Goal: Check status: Check status

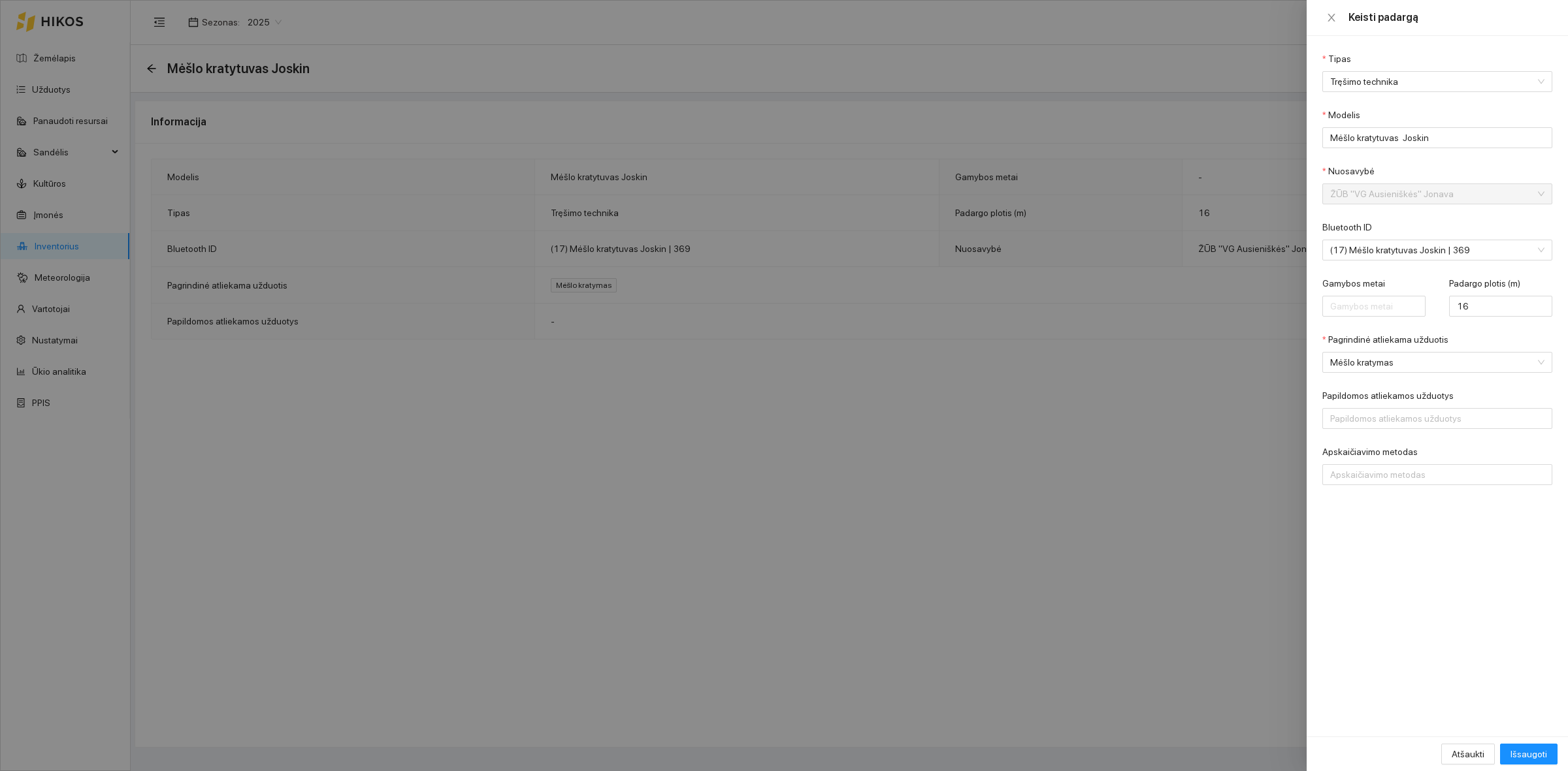
drag, startPoint x: 659, startPoint y: 534, endPoint x: 659, endPoint y: 511, distance: 23.0
click at [659, 534] on div at bounding box center [784, 386] width 1568 height 771
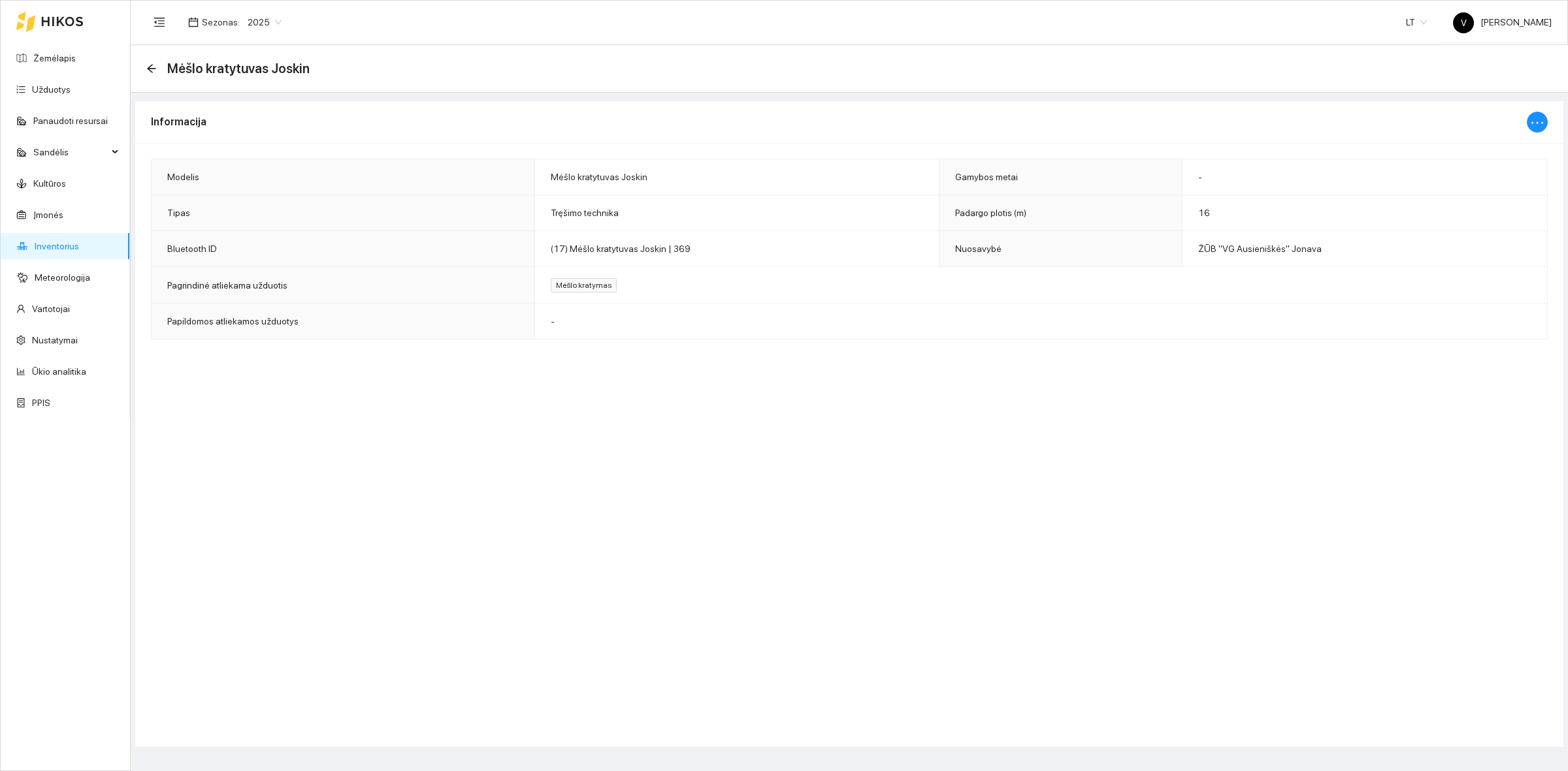
click at [79, 245] on link "Inventorius" at bounding box center [57, 245] width 44 height 10
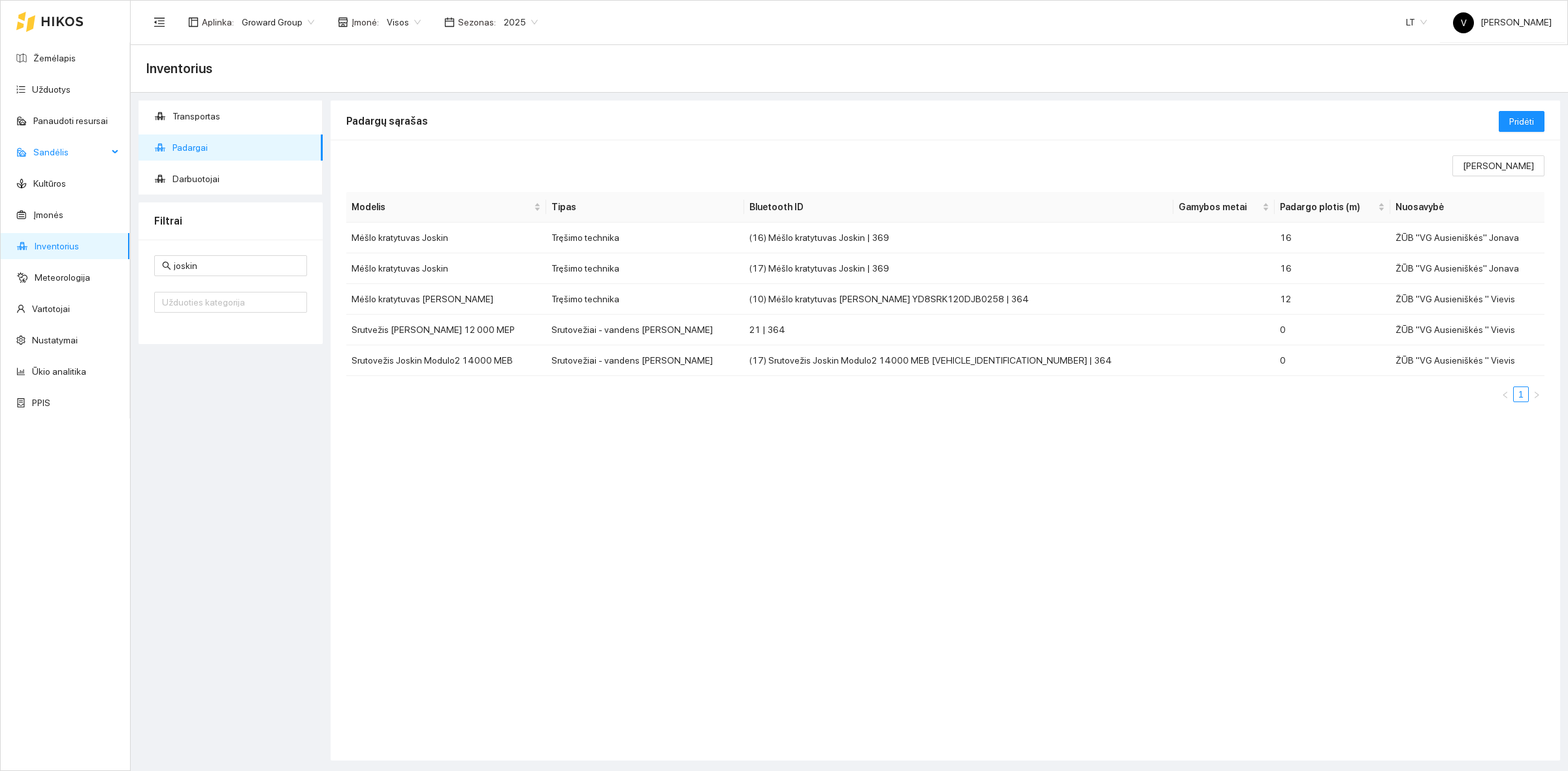
click at [98, 150] on span "Sandėlis" at bounding box center [70, 152] width 74 height 26
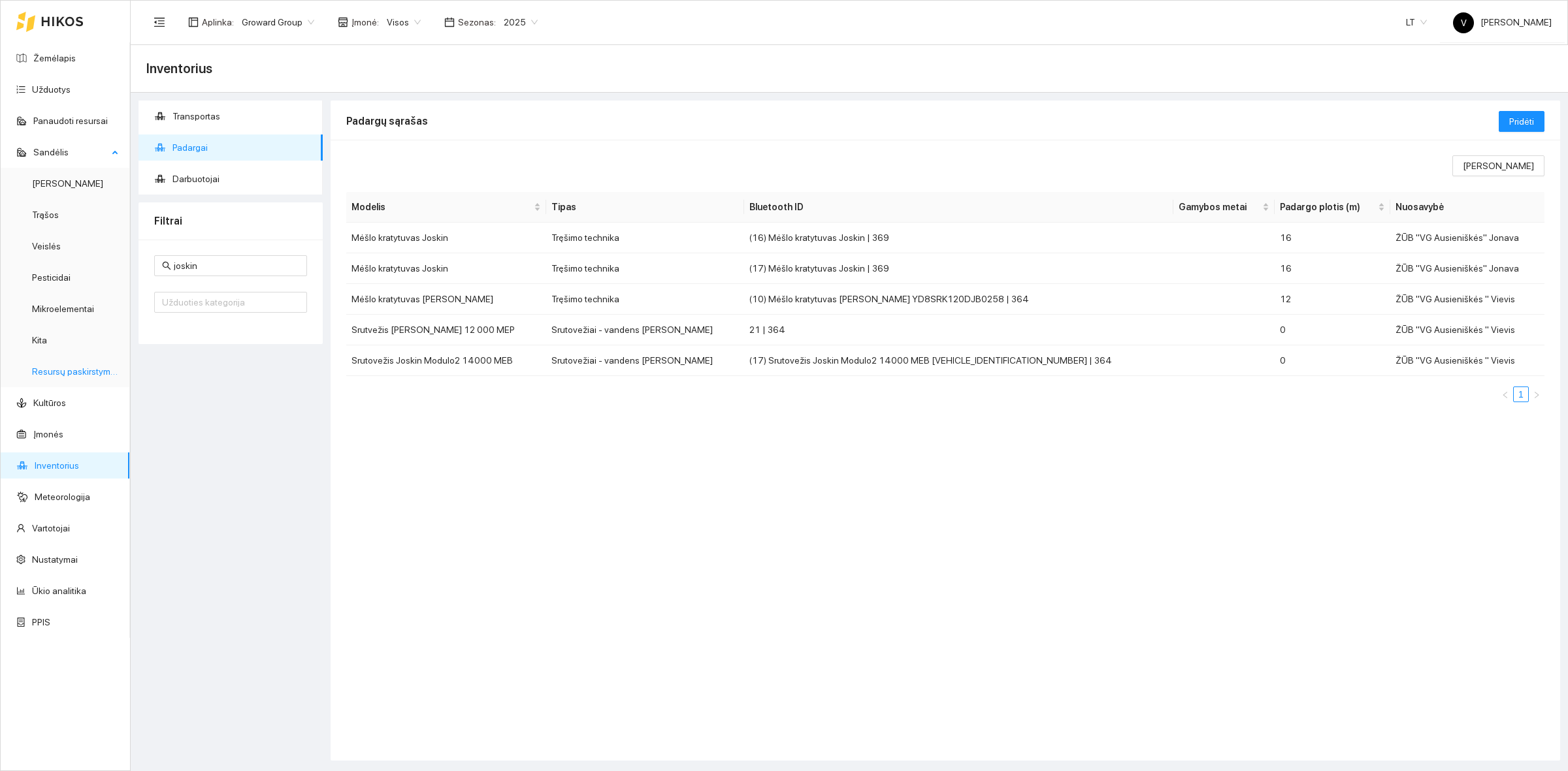
click at [80, 373] on link "Resursų paskirstymas" at bounding box center [75, 371] width 88 height 10
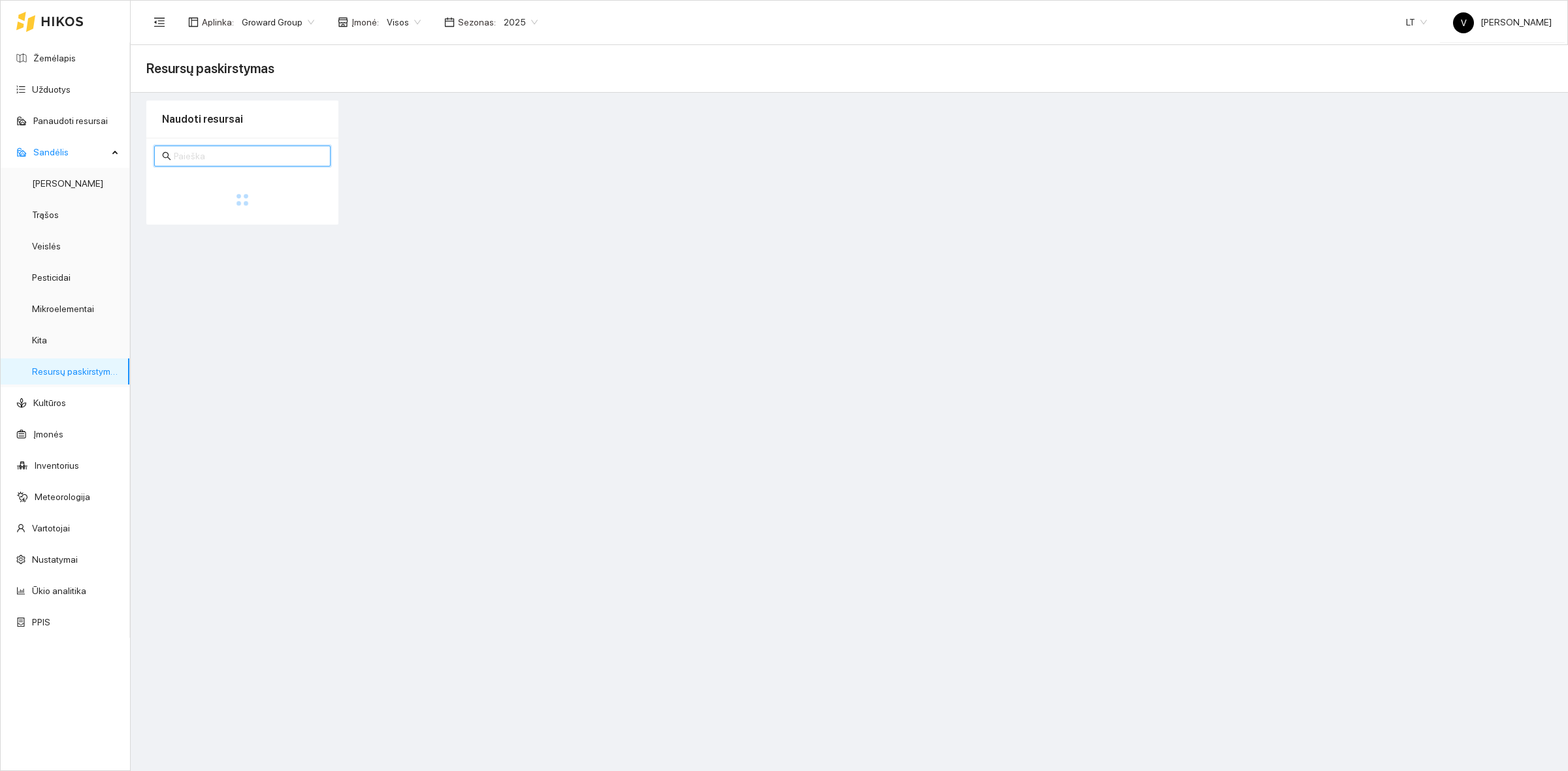
click at [204, 161] on input "text" at bounding box center [248, 156] width 149 height 14
click at [371, 36] on div "Aplinka : Groward Group Įmonė : Visos Sezonas : 2025 LT V [PERSON_NAME]" at bounding box center [849, 22] width 1406 height 43
click at [380, 25] on div "Visos" at bounding box center [404, 22] width 50 height 21
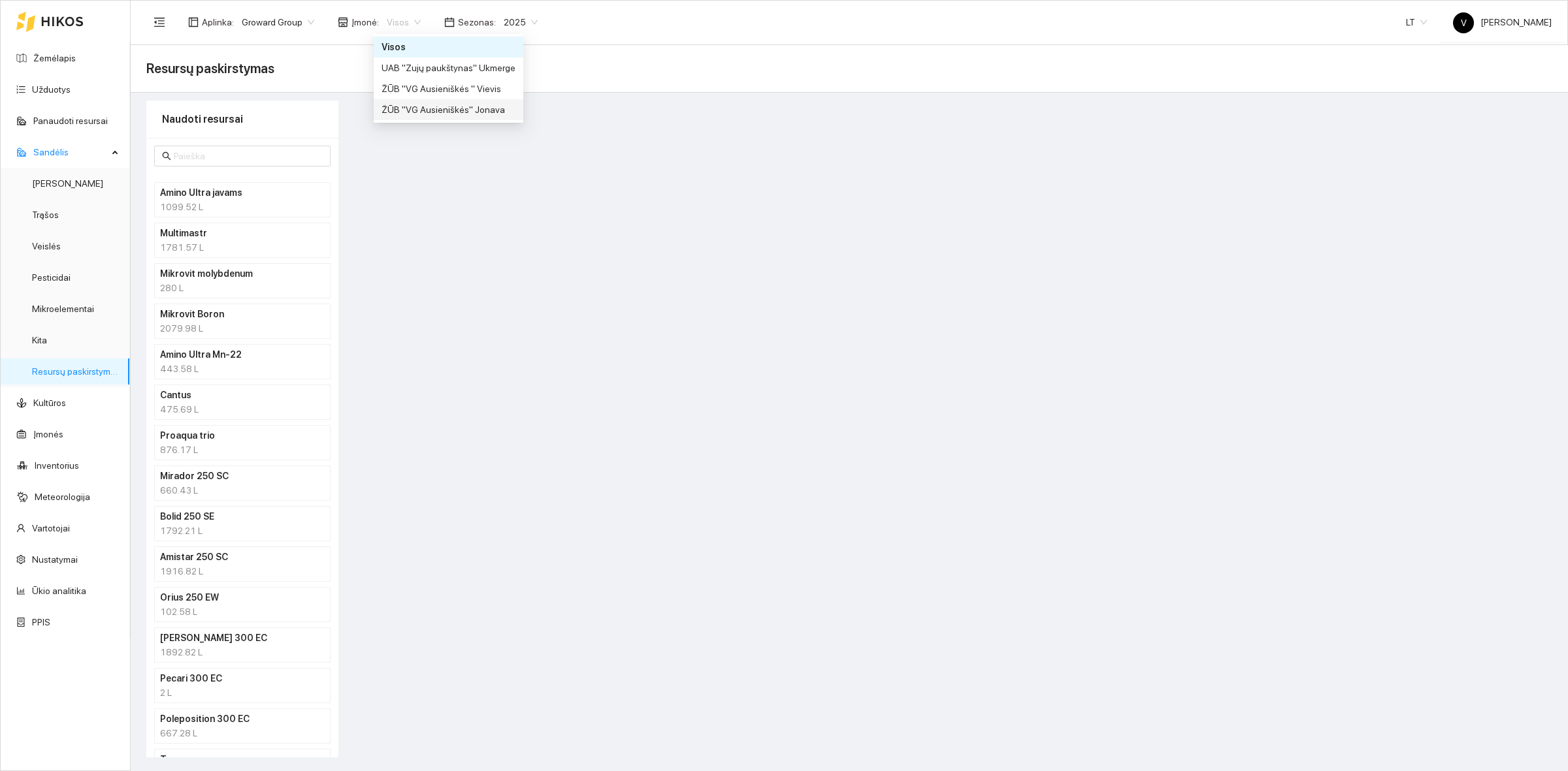
click at [488, 112] on div "ŽŪB "VG Ausieniškės" Jonava" at bounding box center [448, 110] width 134 height 14
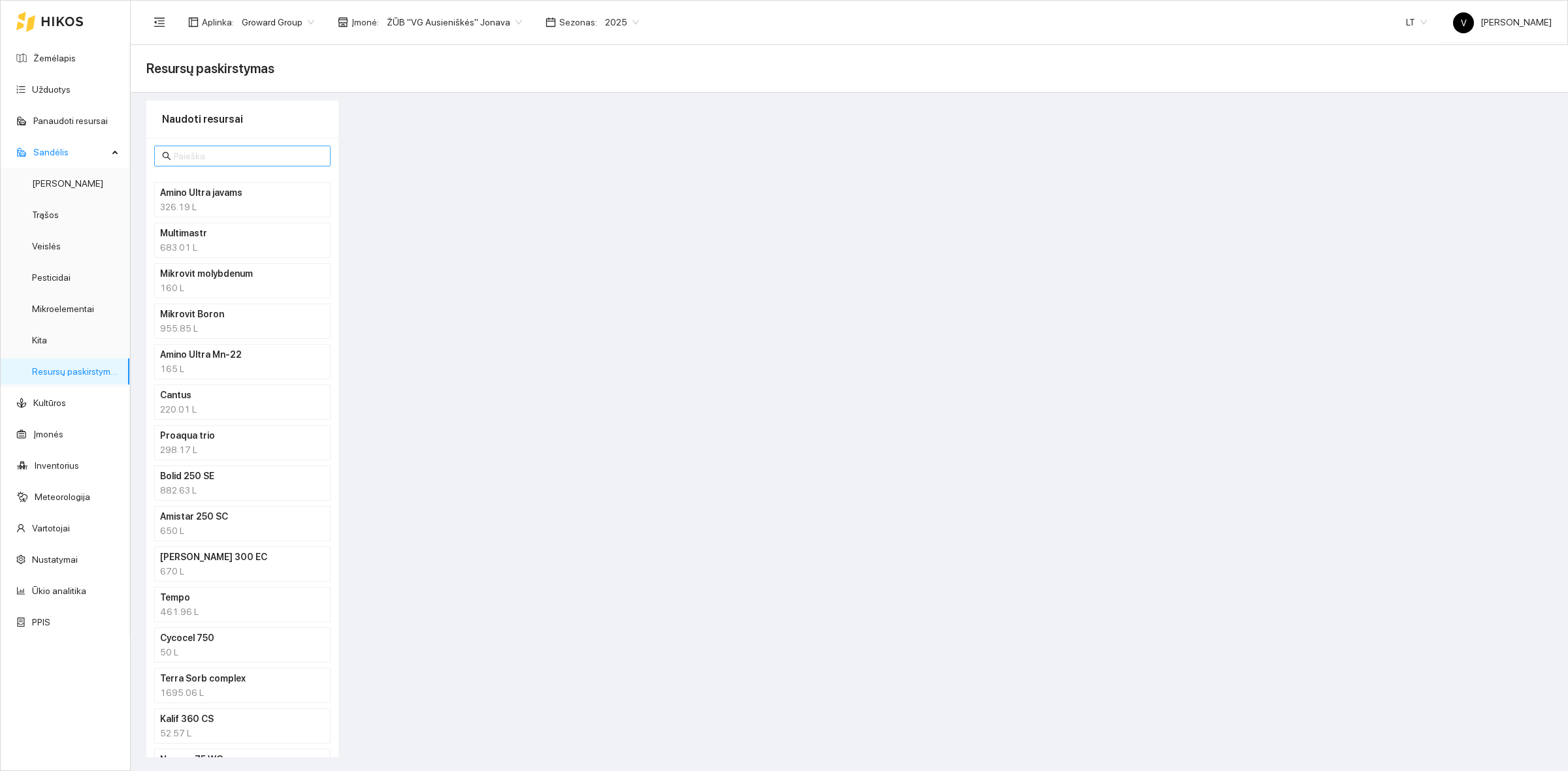
click at [204, 158] on input "text" at bounding box center [248, 156] width 149 height 14
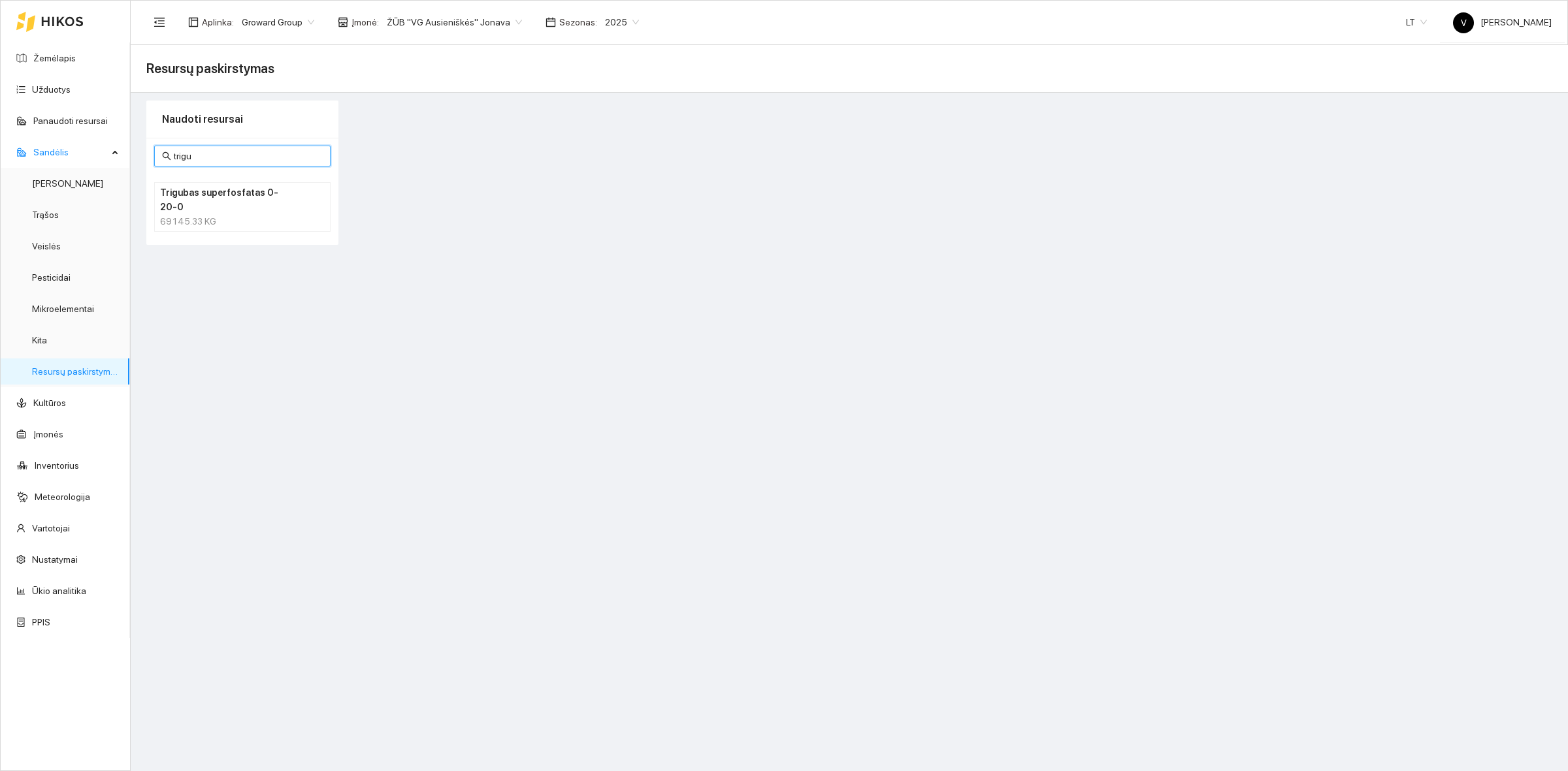
type input "trigu"
click at [196, 197] on h4 "Trigubas superfosfatas 0-20-0" at bounding box center [225, 199] width 131 height 28
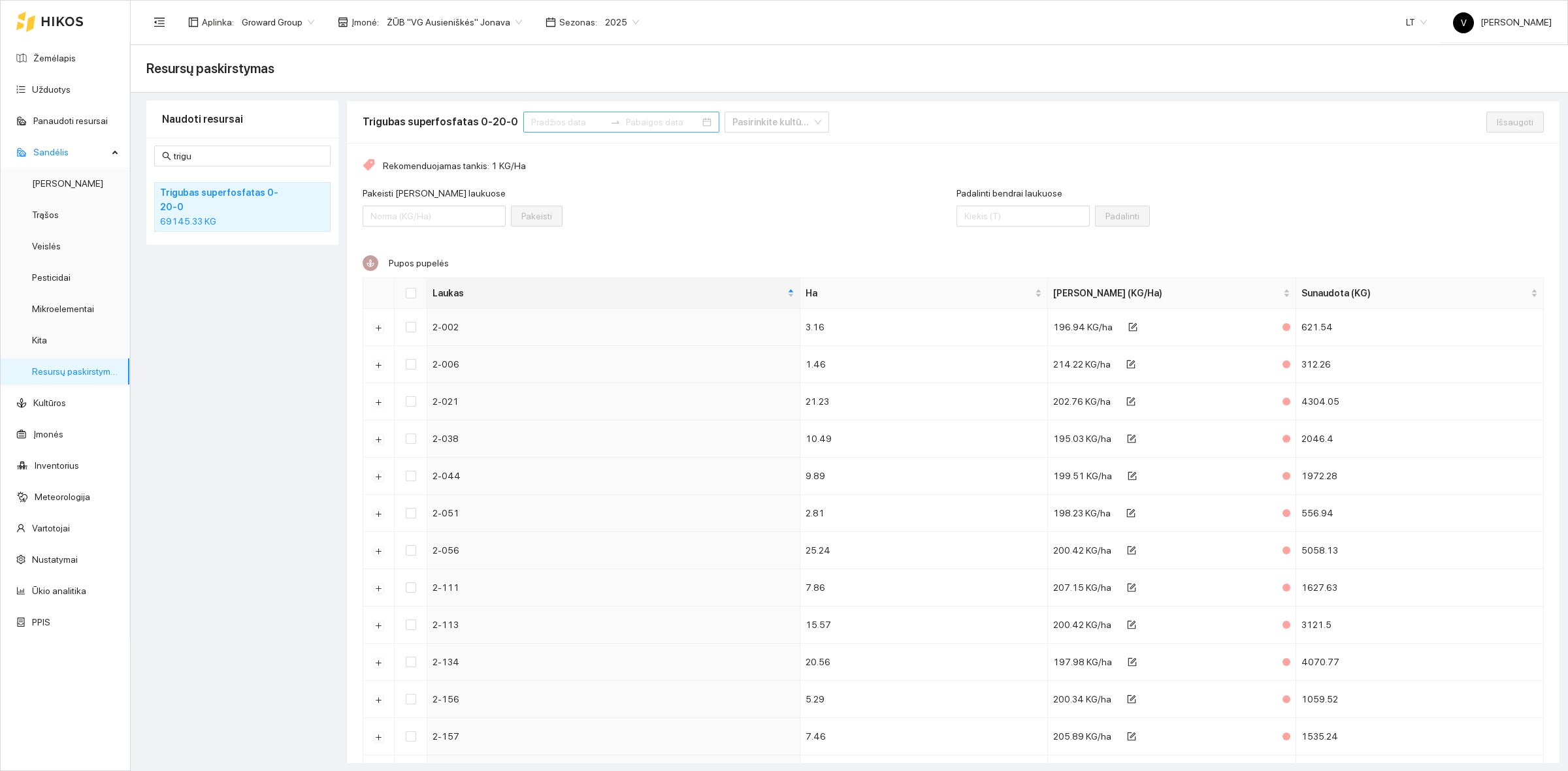
click at [537, 116] on input at bounding box center [568, 122] width 74 height 14
click at [536, 157] on button "button" at bounding box center [538, 153] width 14 height 26
type input "[DATE]"
click at [551, 201] on div "1" at bounding box center [554, 203] width 16 height 16
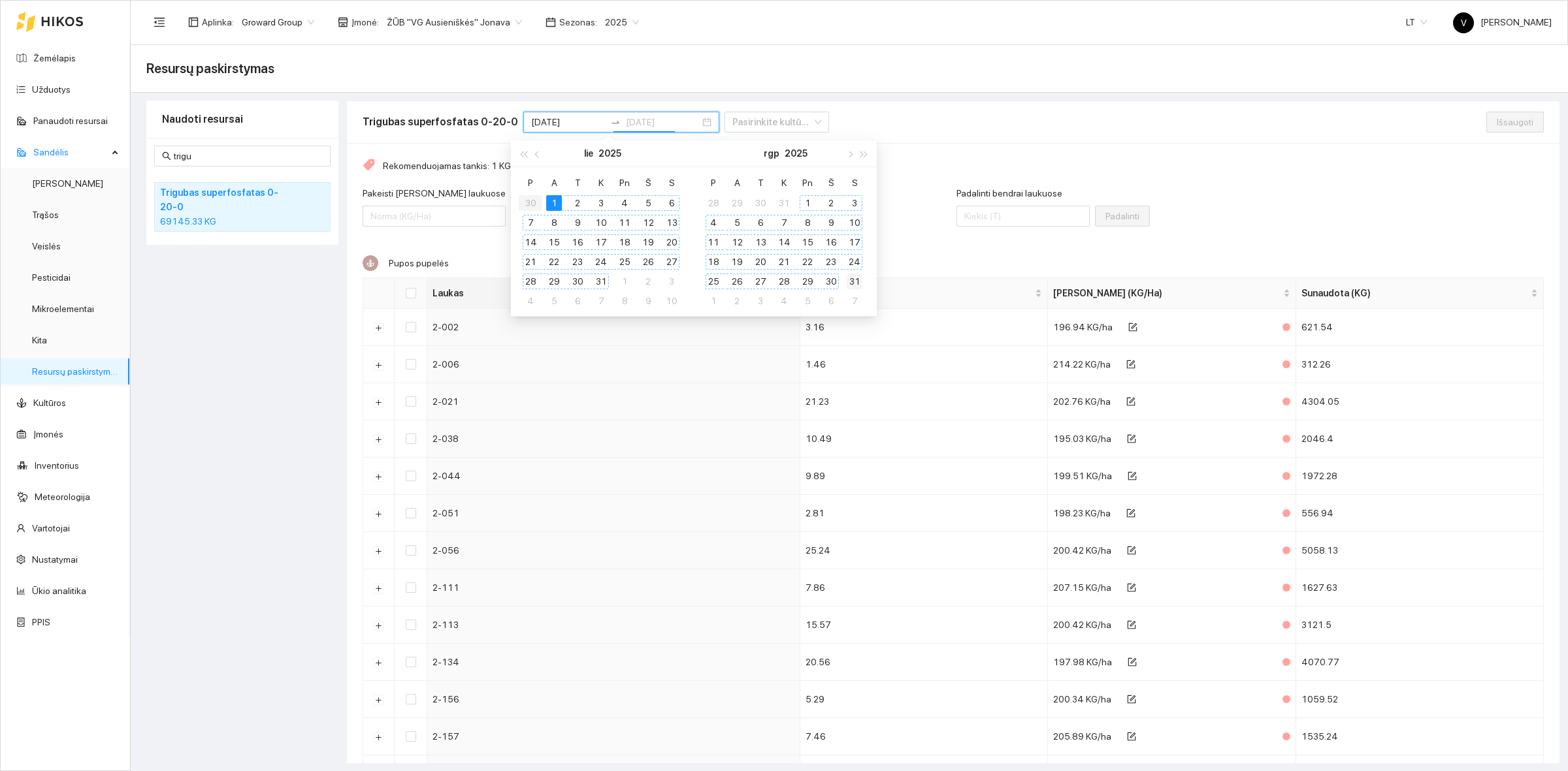
type input "[DATE]"
click at [854, 281] on div "31" at bounding box center [854, 282] width 16 height 16
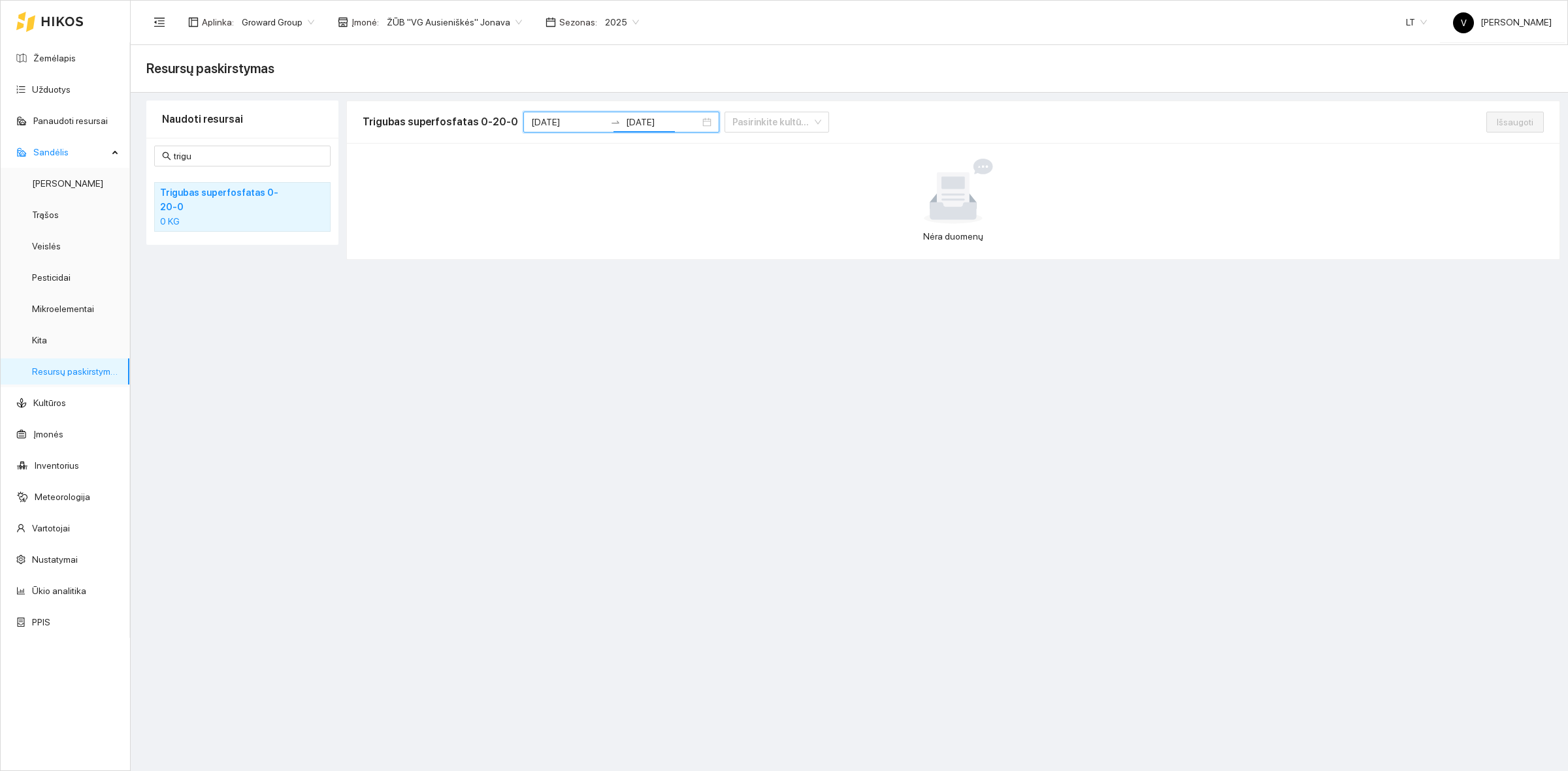
click at [615, 26] on span "2025" at bounding box center [622, 22] width 34 height 20
click at [605, 165] on div "2026" at bounding box center [606, 173] width 34 height 14
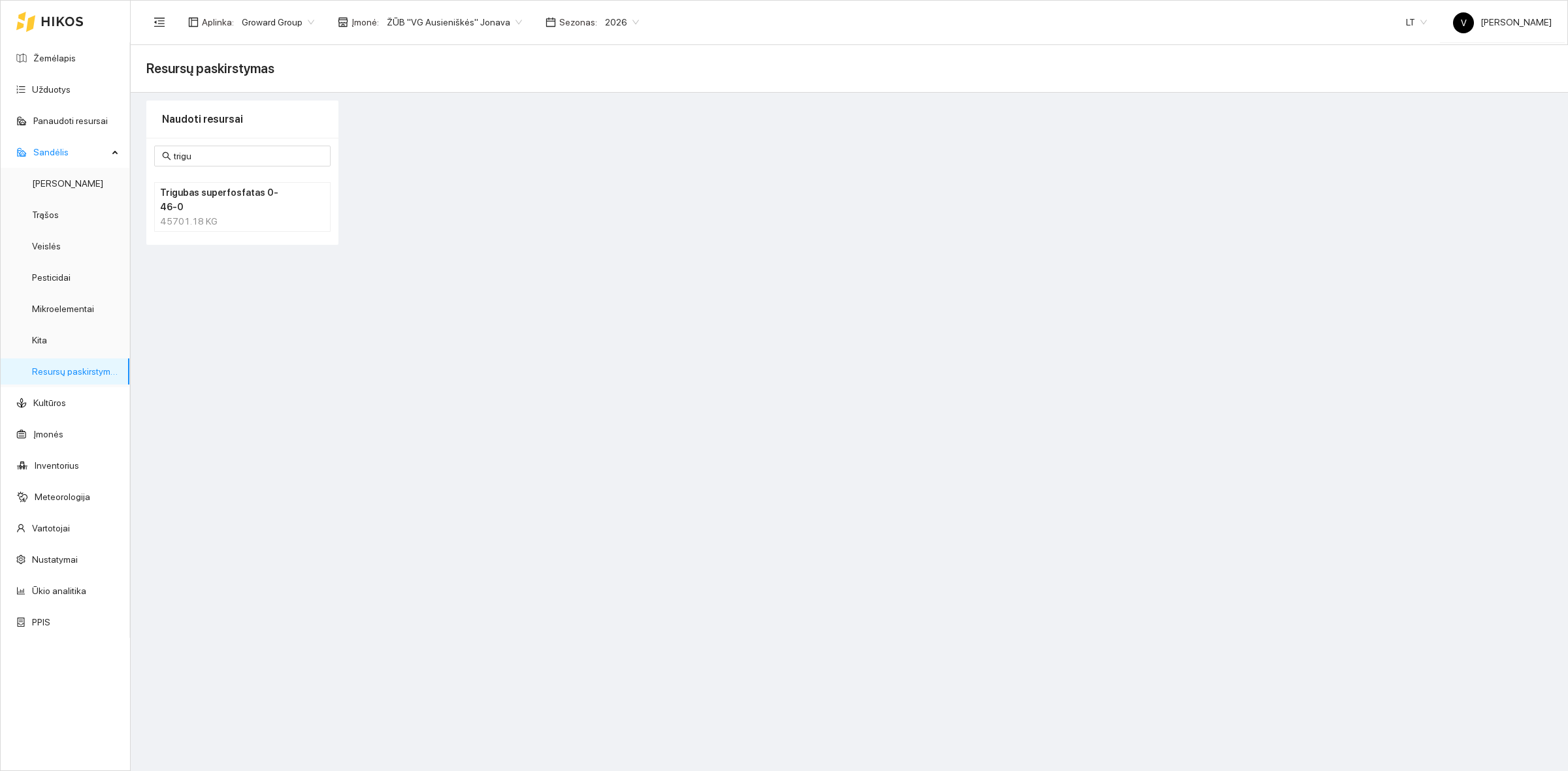
click at [209, 215] on div "45701.18 KG" at bounding box center [242, 222] width 165 height 14
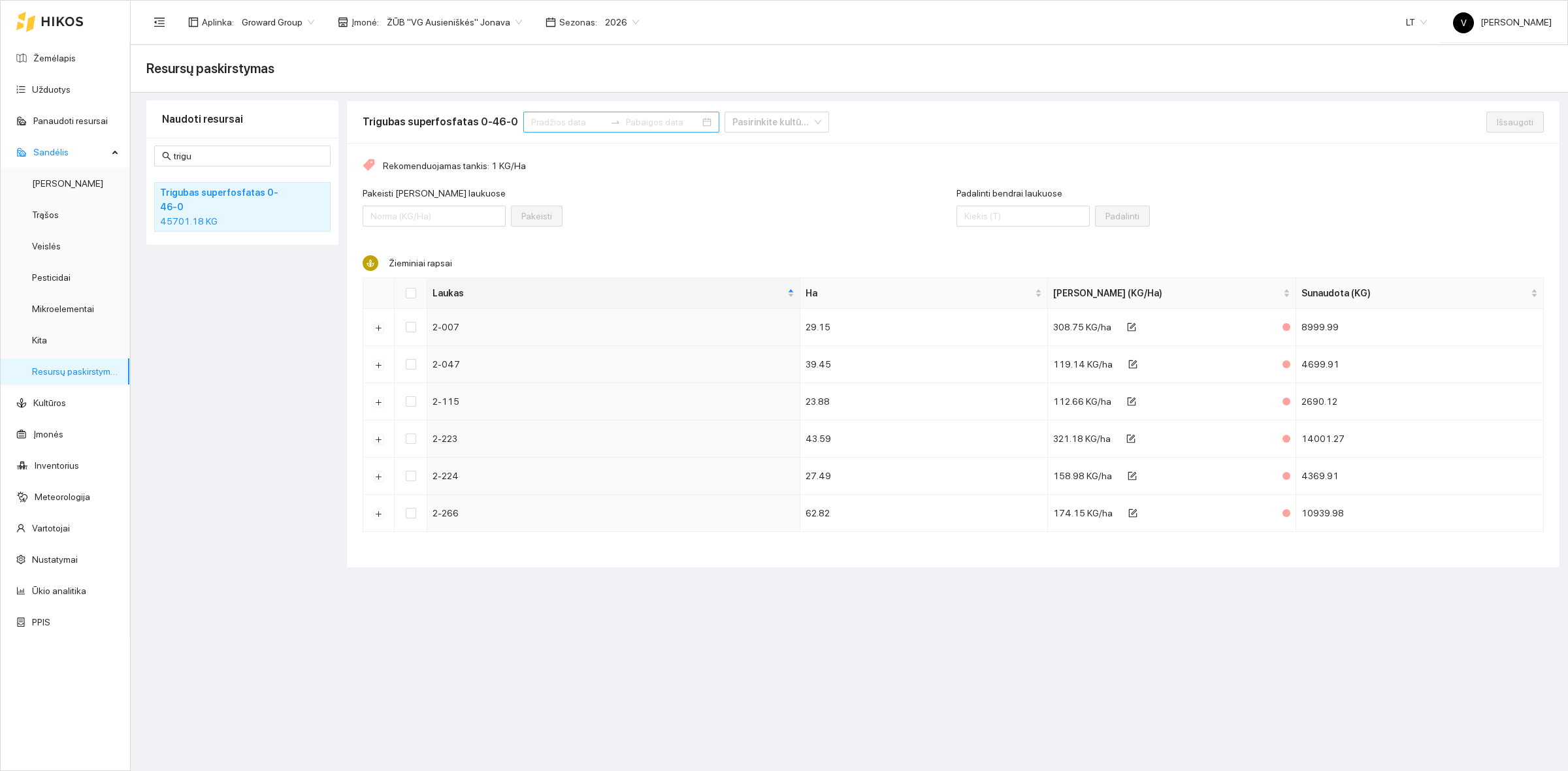
click at [536, 121] on input at bounding box center [568, 122] width 74 height 14
click at [536, 158] on button "button" at bounding box center [538, 153] width 14 height 26
type input "[DATE]"
click at [537, 154] on span "button" at bounding box center [539, 154] width 6 height 6
type input "[DATE]"
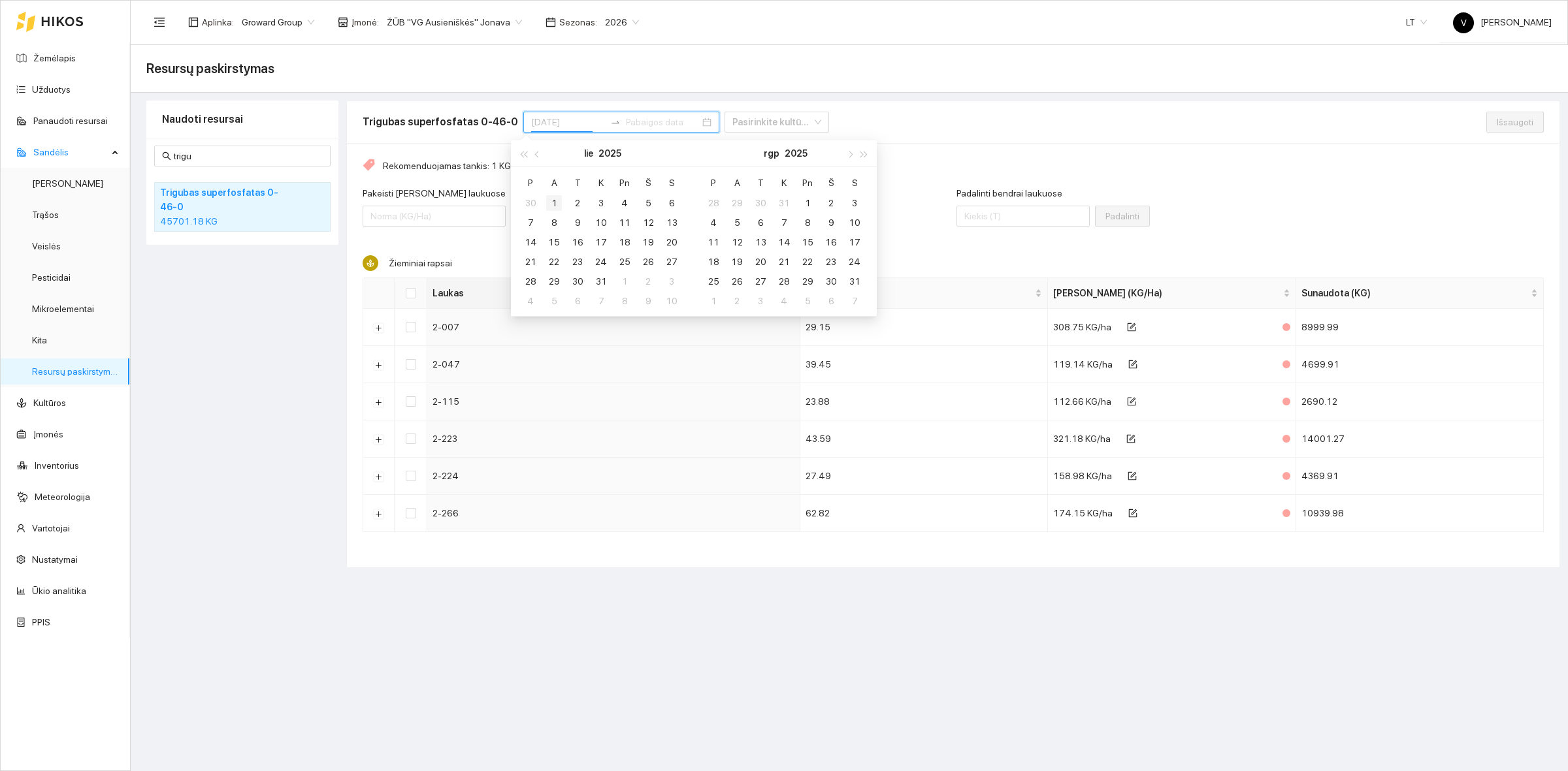
click at [551, 201] on div "1" at bounding box center [554, 203] width 16 height 16
type input "[DATE]"
click at [604, 282] on div "31" at bounding box center [601, 282] width 16 height 16
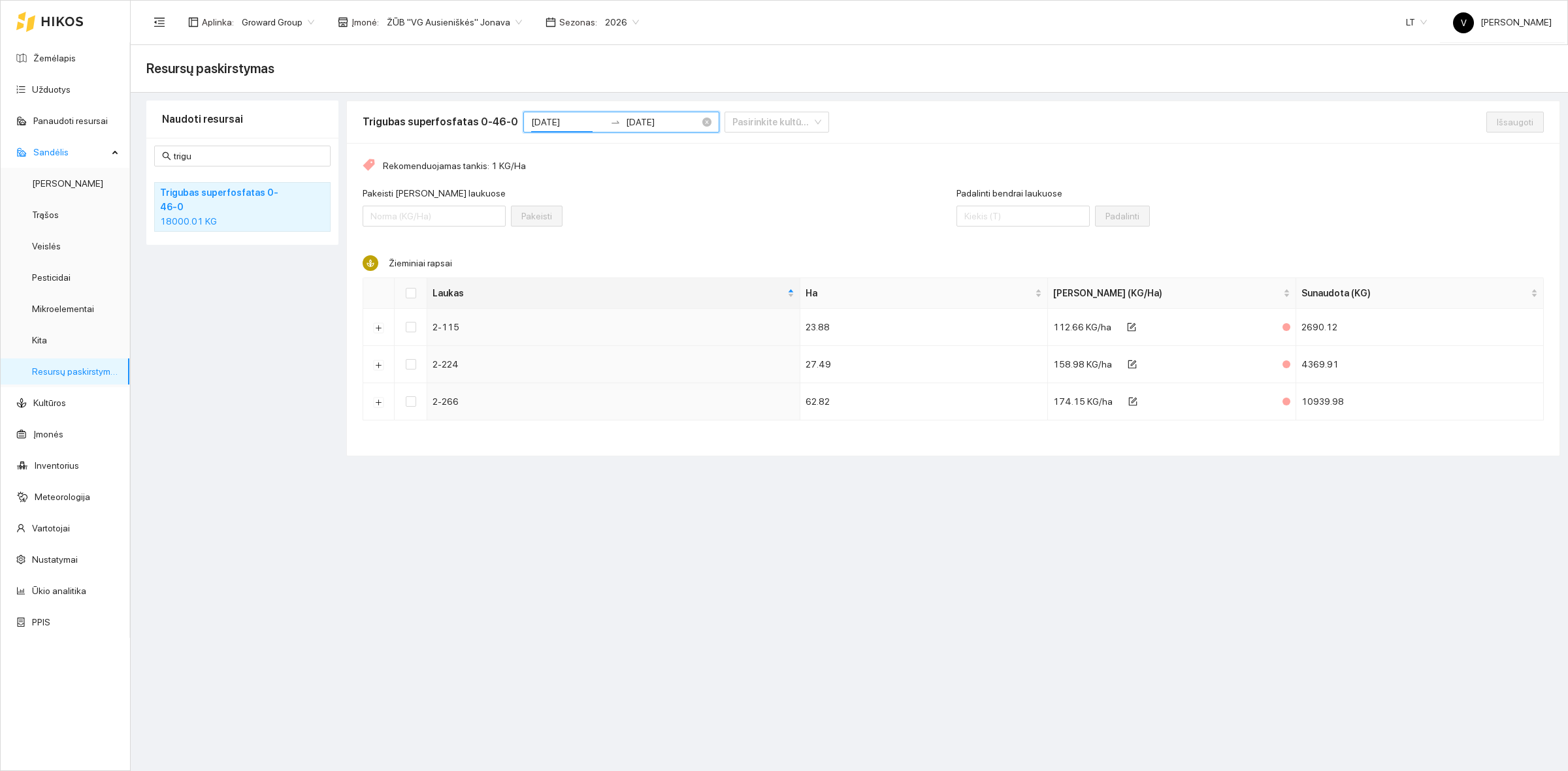
click at [569, 124] on input "[DATE]" at bounding box center [568, 122] width 74 height 14
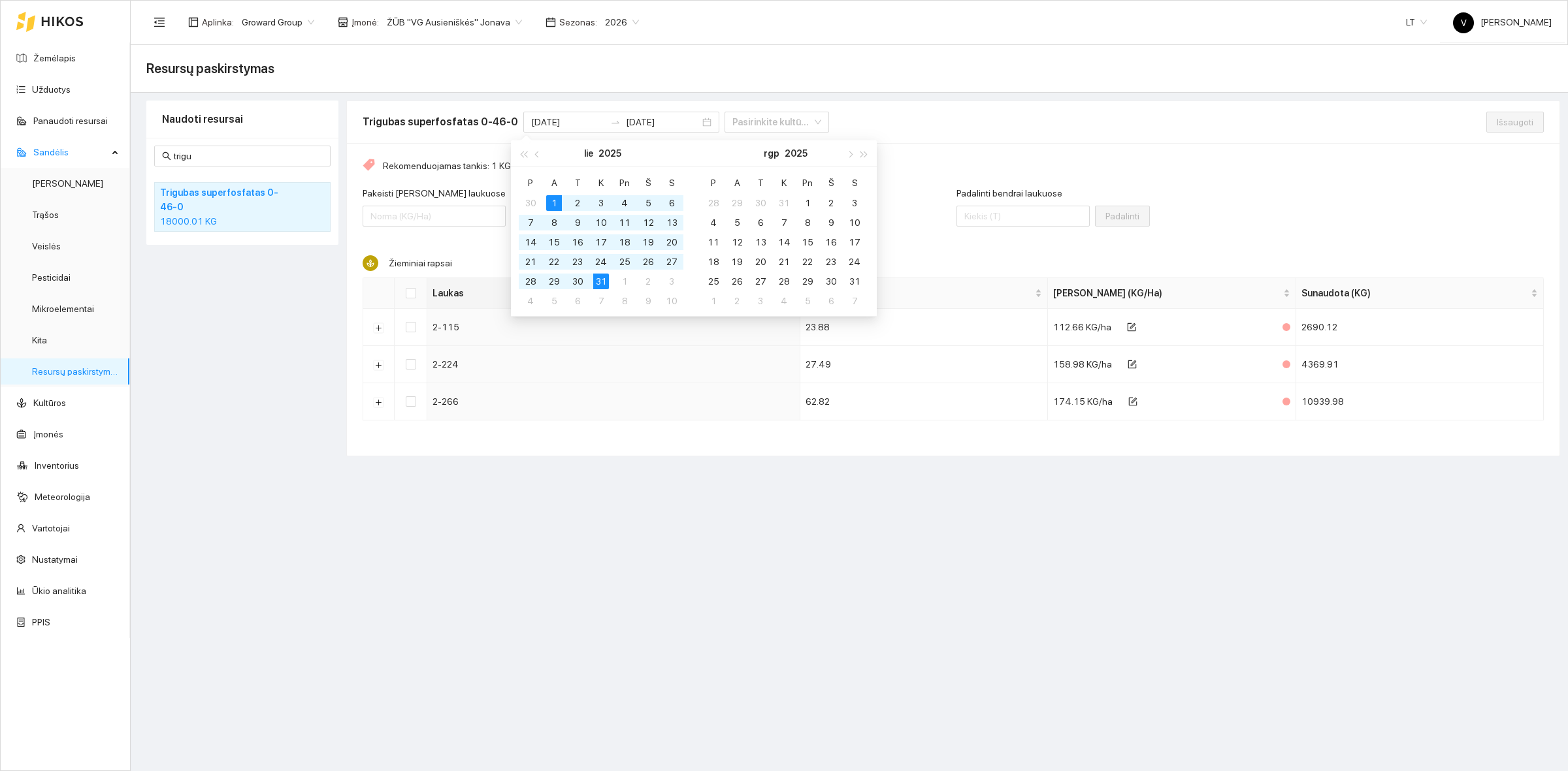
click at [287, 433] on div "Naudoti resursai trigu Trigubas superfosfatas 0-46-0 18000.01 KG" at bounding box center [242, 279] width 192 height 356
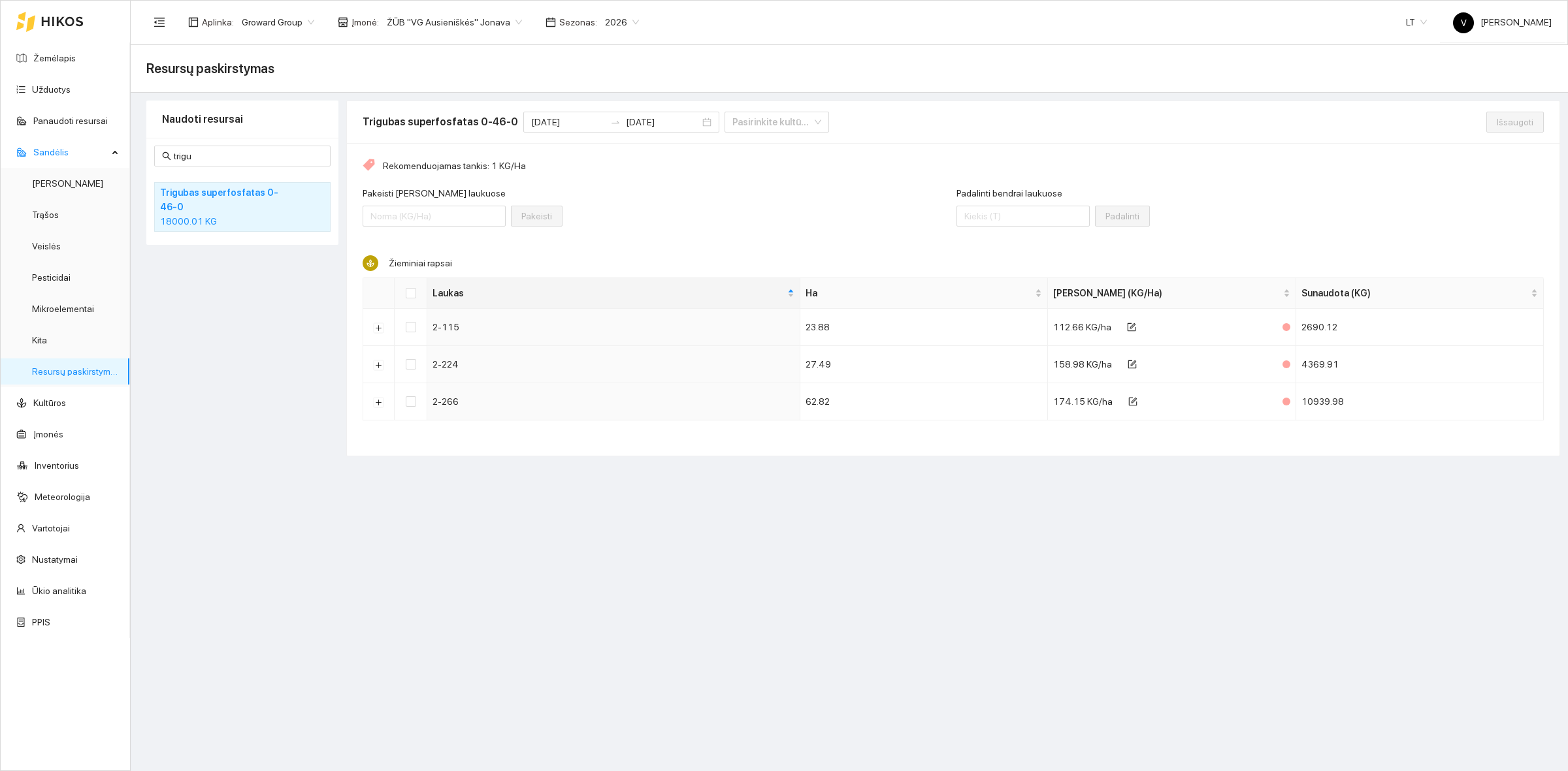
click at [273, 328] on div "Naudoti resursai trigu Trigubas superfosfatas 0-46-0 18000.01 KG" at bounding box center [242, 279] width 192 height 356
click at [889, 645] on main "Resursų paskirstymas Naudoti resursai trigu Trigubas superfosfatas 0-46-0 18000…" at bounding box center [849, 408] width 1437 height 726
click at [544, 121] on input "[DATE]" at bounding box center [568, 122] width 74 height 14
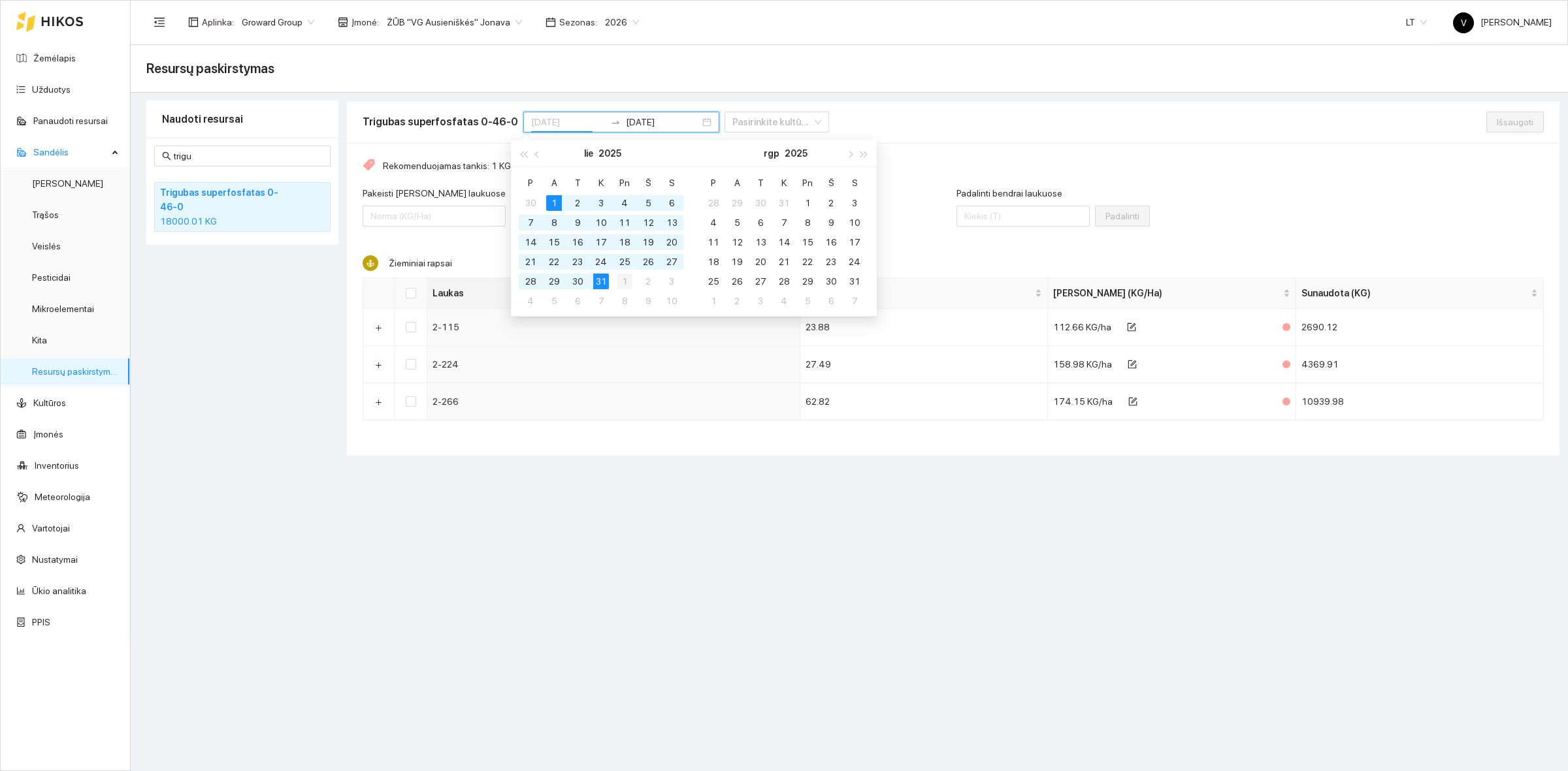
type input "[DATE]"
click at [626, 279] on div "1" at bounding box center [625, 282] width 16 height 16
type input "[DATE]"
click at [854, 282] on div "31" at bounding box center [854, 282] width 16 height 16
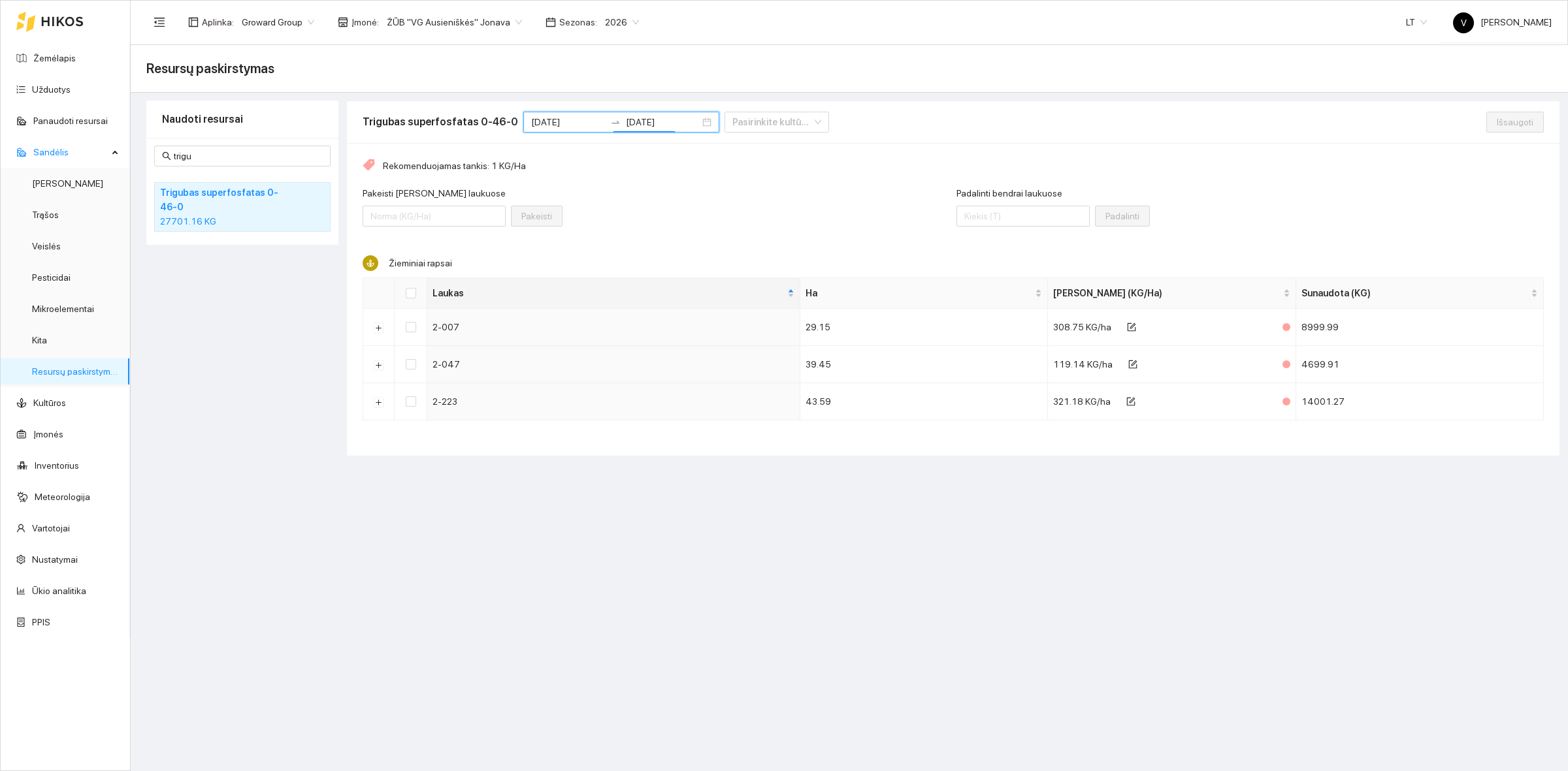
click at [641, 539] on main "Resursų paskirstymas Naudoti resursai trigu Trigubas superfosfatas 0-46-0 27701…" at bounding box center [849, 408] width 1437 height 726
click at [830, 601] on main "Resursų paskirstymas Naudoti resursai trigu Trigubas superfosfatas 0-46-0 27701…" at bounding box center [849, 408] width 1437 height 726
click at [820, 566] on main "Resursų paskirstymas Naudoti resursai trigu Trigubas superfosfatas 0-46-0 27701…" at bounding box center [849, 408] width 1437 height 726
